Goal: Task Accomplishment & Management: Use online tool/utility

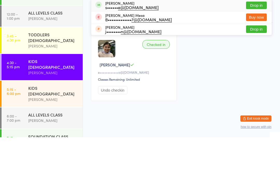
type input "[PERSON_NAME]"
click at [261, 43] on button "Drop in" at bounding box center [256, 47] width 21 height 8
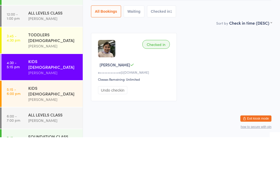
scroll to position [17, 0]
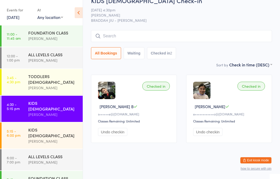
click at [143, 33] on input "search" at bounding box center [181, 36] width 181 height 12
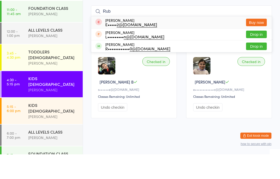
type input "Rub"
click at [256, 67] on button "Drop in" at bounding box center [256, 71] width 21 height 8
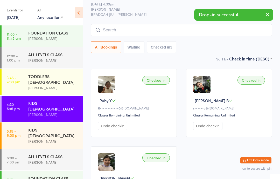
click at [52, 138] on div "[PERSON_NAME]" at bounding box center [53, 141] width 50 height 6
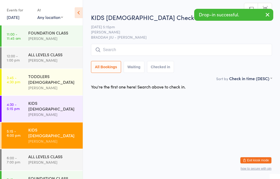
click at [123, 45] on input "search" at bounding box center [181, 50] width 181 height 12
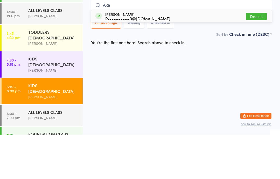
type input "Axe"
click at [264, 57] on button "Drop in" at bounding box center [256, 61] width 21 height 8
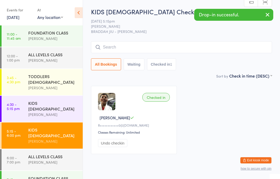
click at [51, 153] on div "ALL LEVELS CLASS" at bounding box center [53, 156] width 50 height 6
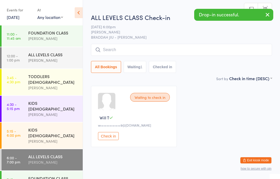
click at [108, 48] on input "search" at bounding box center [181, 50] width 181 height 12
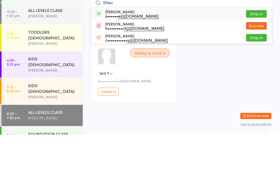
type input "Shau"
click at [259, 54] on button "Drop in" at bounding box center [256, 58] width 21 height 8
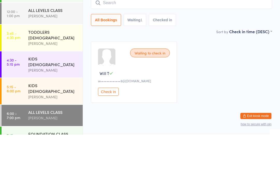
scroll to position [10, 0]
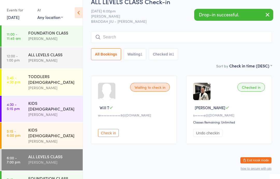
click at [47, 101] on div "KIDS [DEMOGRAPHIC_DATA]" at bounding box center [53, 105] width 50 height 11
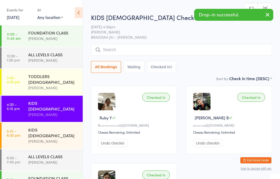
click at [254, 54] on input "search" at bounding box center [181, 50] width 181 height 12
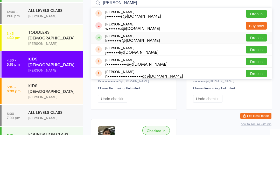
type input "[PERSON_NAME]"
click at [129, 78] on div "[PERSON_NAME] k••••••• r@[DOMAIN_NAME]" at bounding box center [132, 82] width 55 height 8
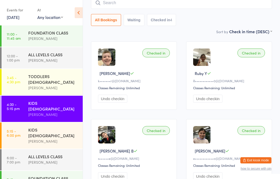
click at [248, 8] on input "search" at bounding box center [181, 3] width 181 height 12
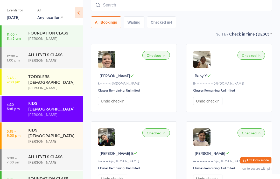
scroll to position [42, 0]
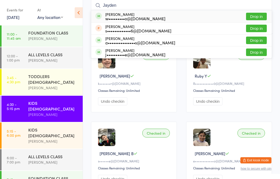
type input "Jayden"
click at [261, 17] on button "Drop in" at bounding box center [256, 17] width 21 height 8
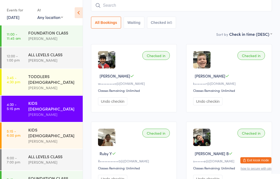
click at [131, 6] on input "search" at bounding box center [181, 5] width 181 height 12
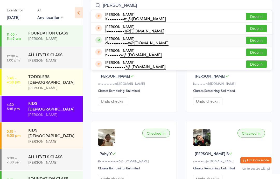
type input "[PERSON_NAME]"
click at [128, 39] on div "[PERSON_NAME] d••••••••••• n@[DOMAIN_NAME]" at bounding box center [136, 40] width 63 height 8
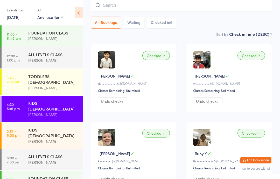
click at [39, 76] on div "TODDLERS [DEMOGRAPHIC_DATA]" at bounding box center [53, 78] width 50 height 11
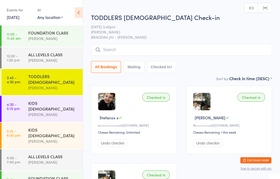
click at [121, 46] on input "search" at bounding box center [181, 50] width 181 height 12
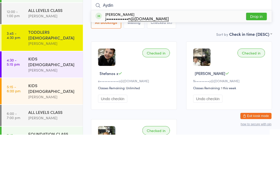
type input "Aydin"
click at [254, 57] on button "Drop in" at bounding box center [256, 61] width 21 height 8
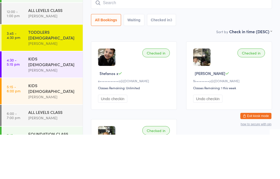
scroll to position [44, 0]
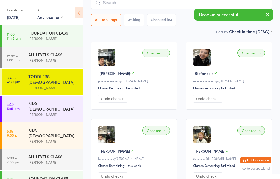
click at [60, 100] on div "KIDS [DEMOGRAPHIC_DATA]" at bounding box center [53, 105] width 50 height 11
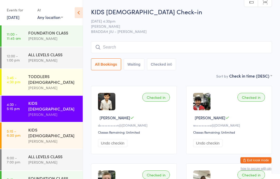
click at [105, 47] on input "search" at bounding box center [181, 47] width 181 height 12
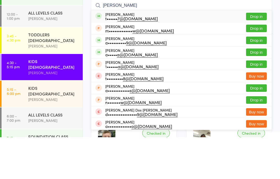
type input "[PERSON_NAME]"
click at [249, 54] on button "Drop in" at bounding box center [256, 58] width 21 height 8
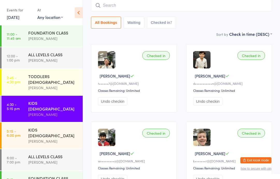
click at [55, 127] on div "KIDS [DEMOGRAPHIC_DATA]" at bounding box center [53, 132] width 50 height 11
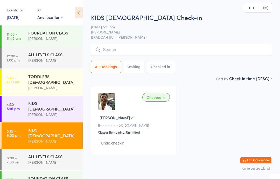
click at [210, 45] on input "search" at bounding box center [181, 50] width 181 height 12
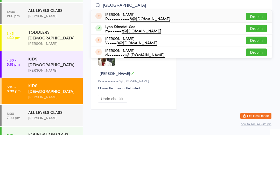
type input "[GEOGRAPHIC_DATA]"
click at [262, 69] on button "Drop in" at bounding box center [256, 73] width 21 height 8
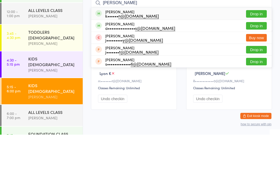
type input "[PERSON_NAME]"
click at [264, 54] on button "Drop in" at bounding box center [256, 58] width 21 height 8
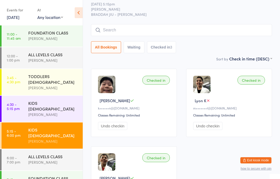
click at [112, 166] on img at bounding box center [106, 161] width 17 height 17
click at [153, 159] on div "Checked in" at bounding box center [155, 157] width 27 height 9
click at [58, 153] on div "ALL LEVELS CLASS" at bounding box center [53, 156] width 50 height 6
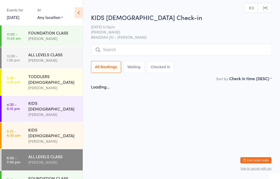
click at [44, 138] on div "[PERSON_NAME]" at bounding box center [53, 141] width 50 height 6
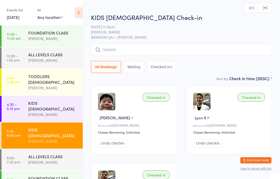
click at [18, 129] on time "5:15 - 6:00 pm" at bounding box center [14, 133] width 14 height 8
click at [29, 153] on div "ALL LEVELS CLASS [PERSON_NAME]" at bounding box center [55, 159] width 54 height 20
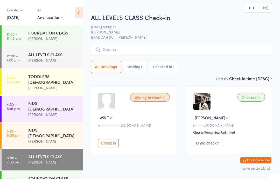
click at [25, 171] on link "7:15 - 8:00 pm FOUNDATION CLASS [PERSON_NAME]" at bounding box center [42, 181] width 81 height 21
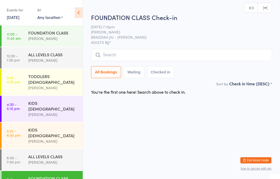
click at [19, 102] on link "4:30 - 5:15 pm KIDS [DEMOGRAPHIC_DATA] [PERSON_NAME]" at bounding box center [42, 109] width 81 height 26
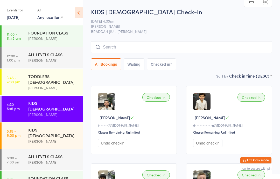
click at [48, 111] on div "[PERSON_NAME]" at bounding box center [53, 114] width 50 height 6
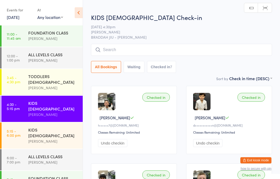
scroll to position [1, 0]
